Goal: Task Accomplishment & Management: Complete application form

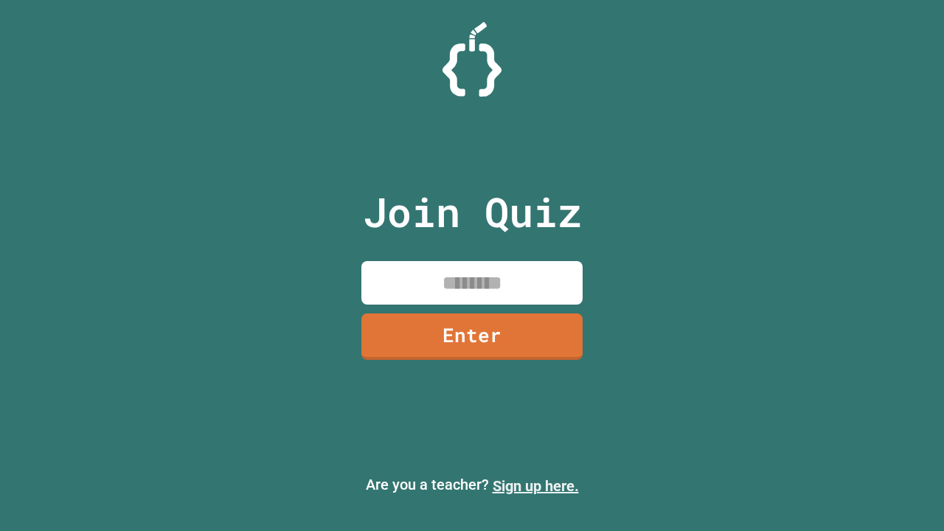
click at [536, 486] on link "Sign up here." at bounding box center [536, 486] width 86 height 18
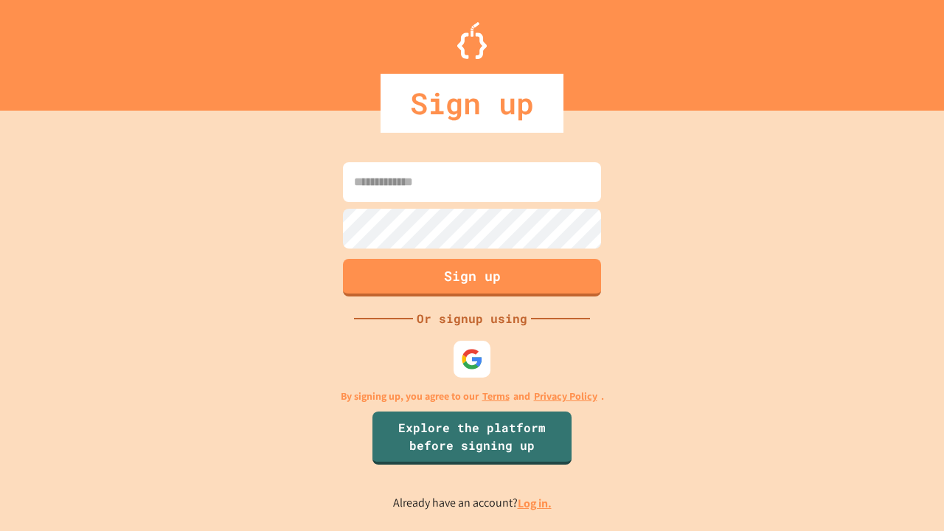
click at [536, 503] on link "Log in." at bounding box center [535, 503] width 34 height 15
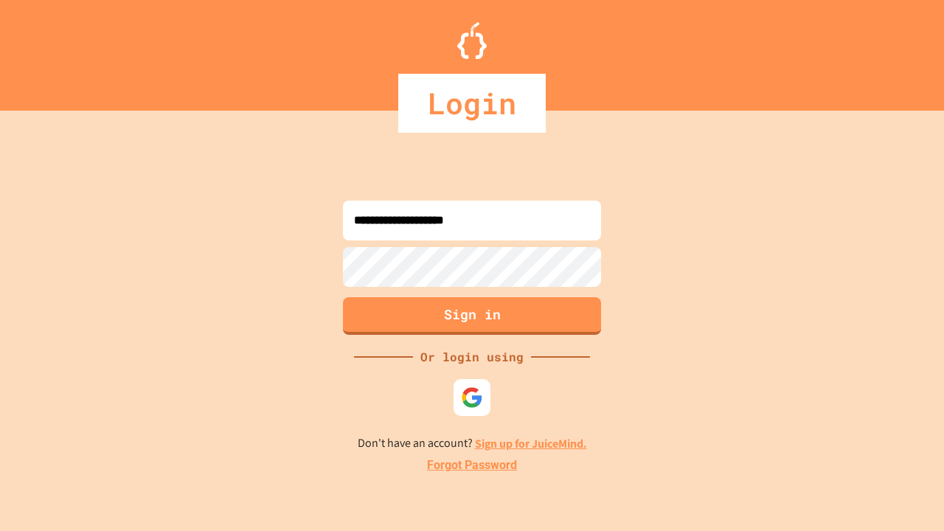
type input "**********"
